Goal: Task Accomplishment & Management: Complete application form

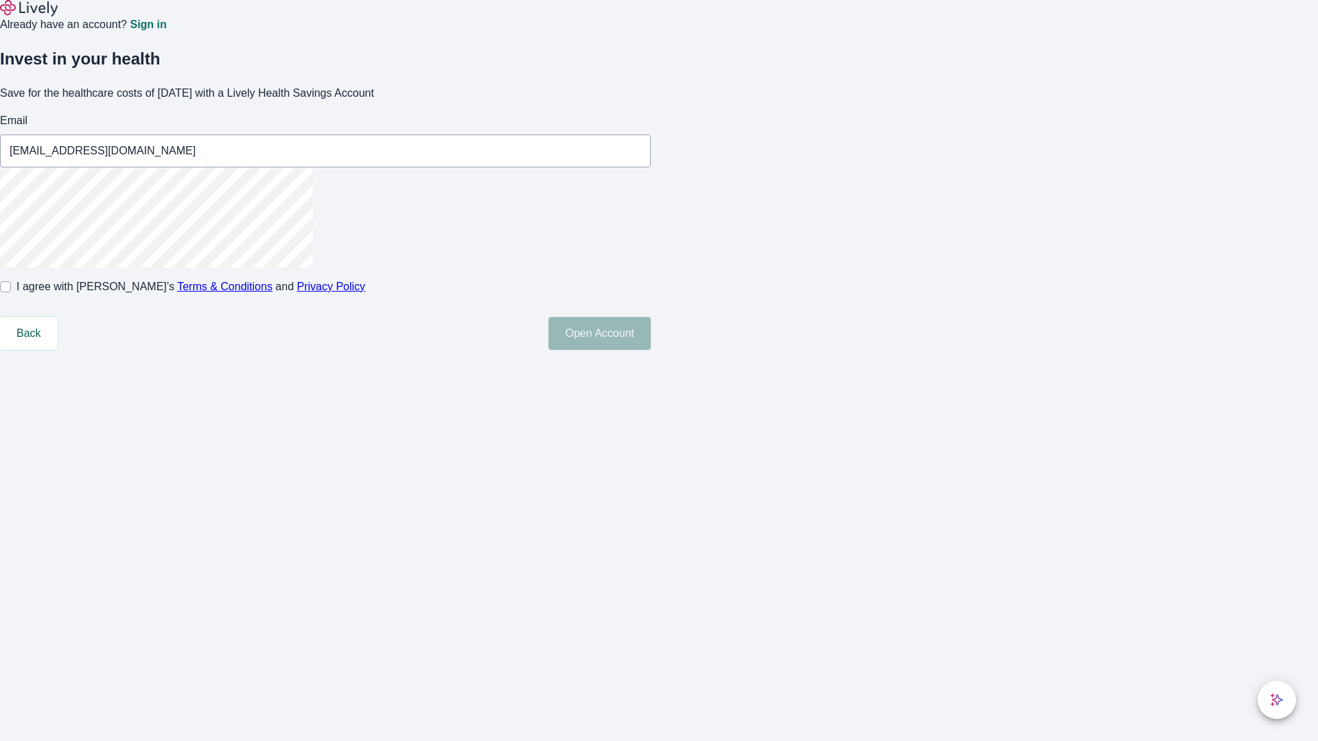
click at [11, 292] on input "I agree with Lively’s Terms & Conditions and Privacy Policy" at bounding box center [5, 286] width 11 height 11
checkbox input "true"
click at [651, 350] on button "Open Account" at bounding box center [599, 333] width 102 height 33
